Goal: Transaction & Acquisition: Obtain resource

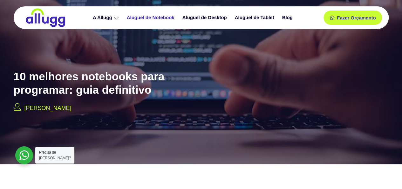
click at [157, 14] on link "Aluguel de Notebook" at bounding box center [152, 17] width 56 height 11
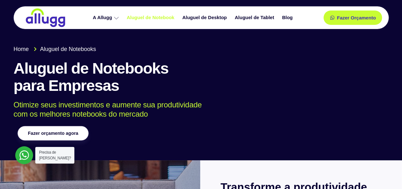
click at [76, 135] on span "Fazer orçamento agora" at bounding box center [53, 133] width 50 height 4
